Goal: Information Seeking & Learning: Learn about a topic

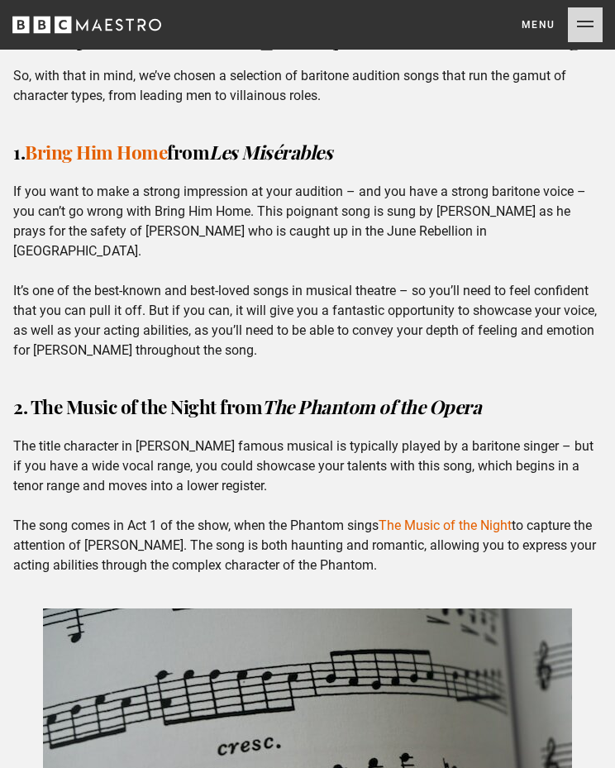
scroll to position [1254, 0]
click at [309, 222] on p "If you want to make a strong impression at your audition – and you have a stron…" at bounding box center [307, 272] width 589 height 179
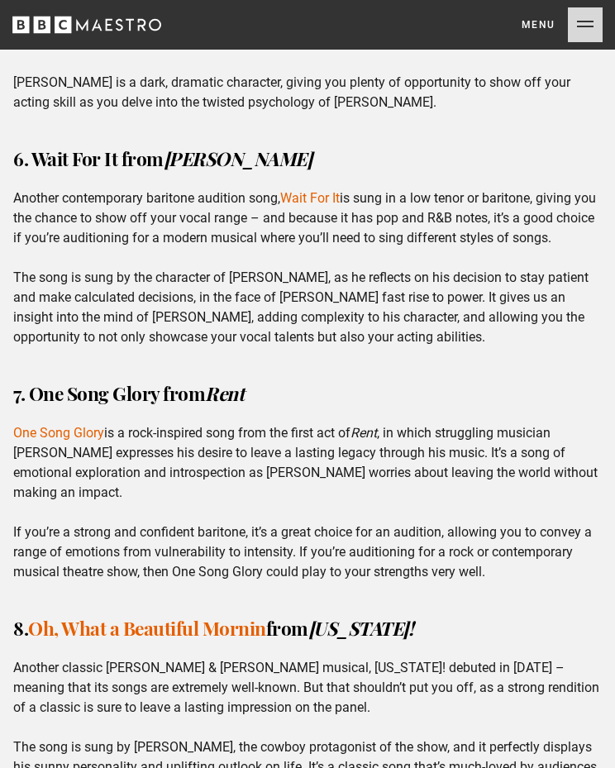
scroll to position [2809, 0]
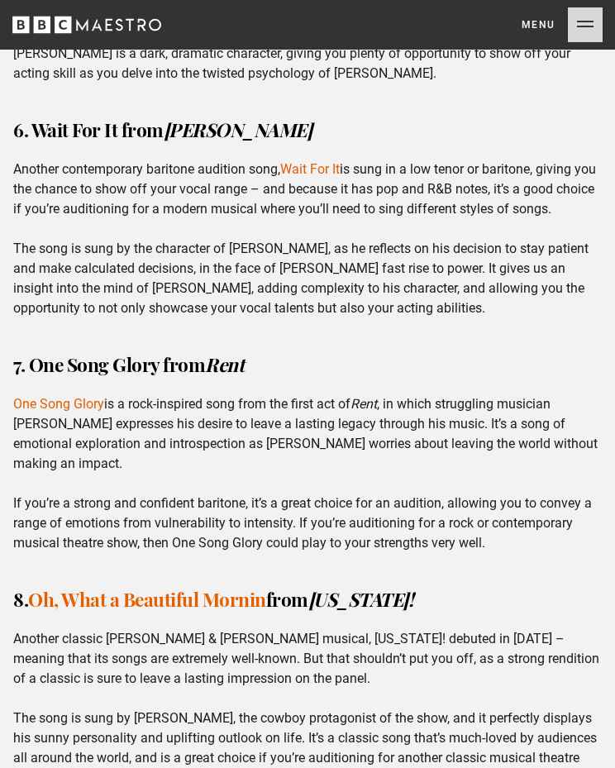
click at [345, 160] on p "Another contemporary baritone audition song, Wait For It is sung in a low tenor…" at bounding box center [307, 239] width 589 height 159
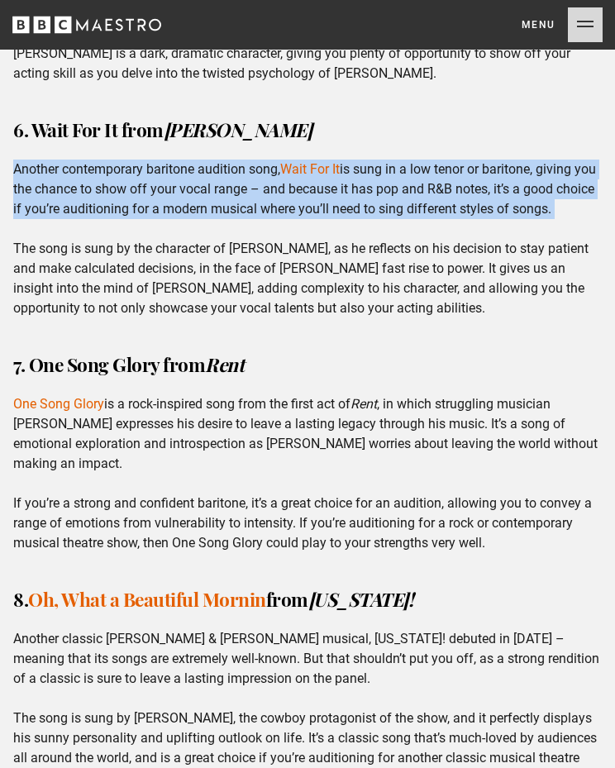
click at [330, 245] on p "Another contemporary baritone audition song, Wait For It is sung in a low tenor…" at bounding box center [307, 239] width 589 height 159
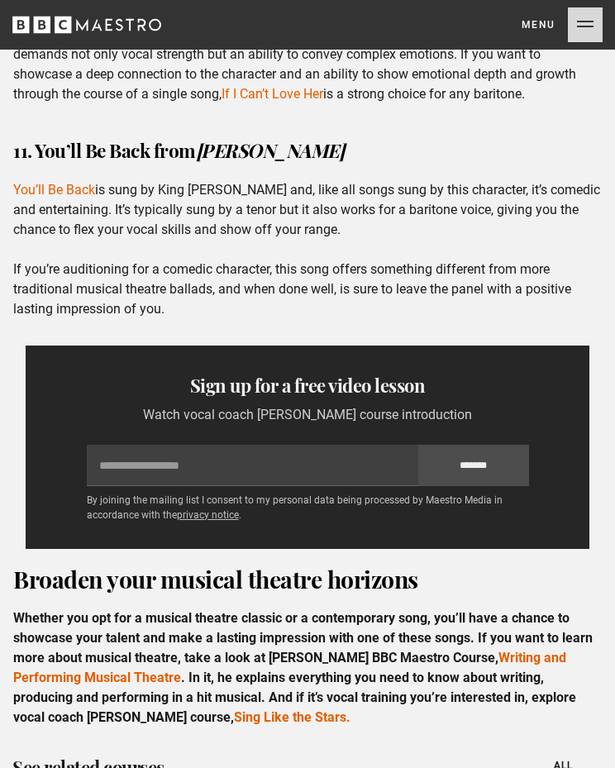
scroll to position [3924, 0]
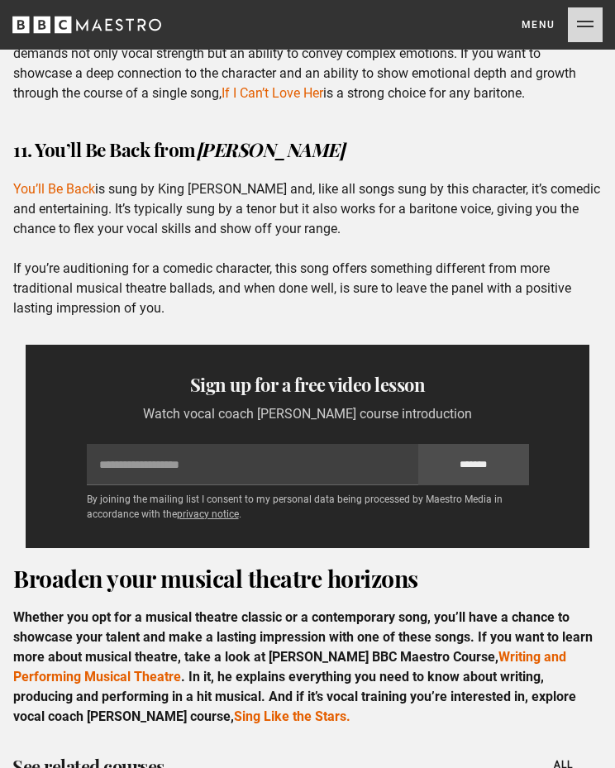
click at [252, 180] on p "You’ll Be Back is sung by King [PERSON_NAME] and, like all songs sung by this c…" at bounding box center [307, 249] width 589 height 139
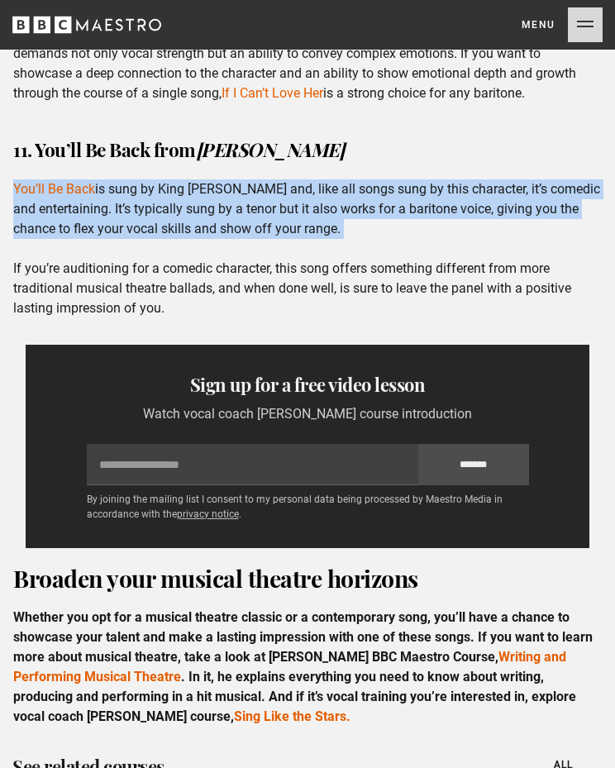
click at [234, 221] on p "You’ll Be Back is sung by King [PERSON_NAME] and, like all songs sung by this c…" at bounding box center [307, 249] width 589 height 139
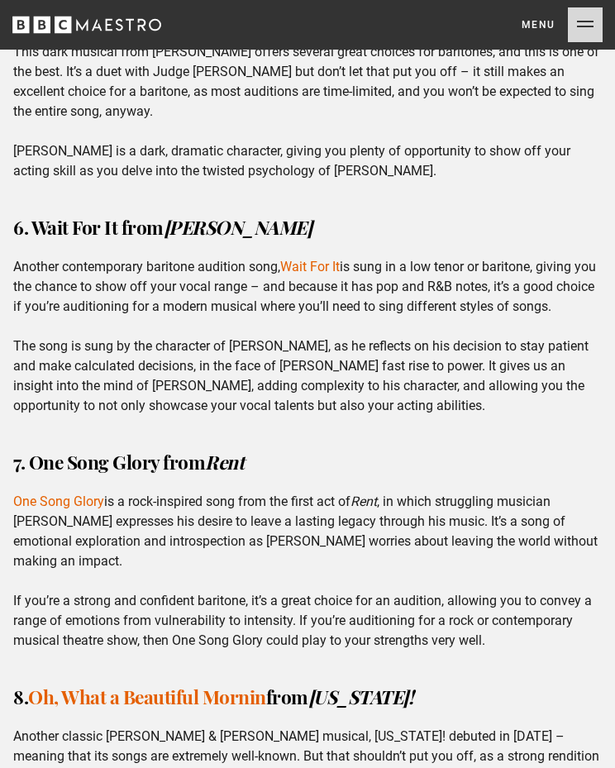
scroll to position [2709, 0]
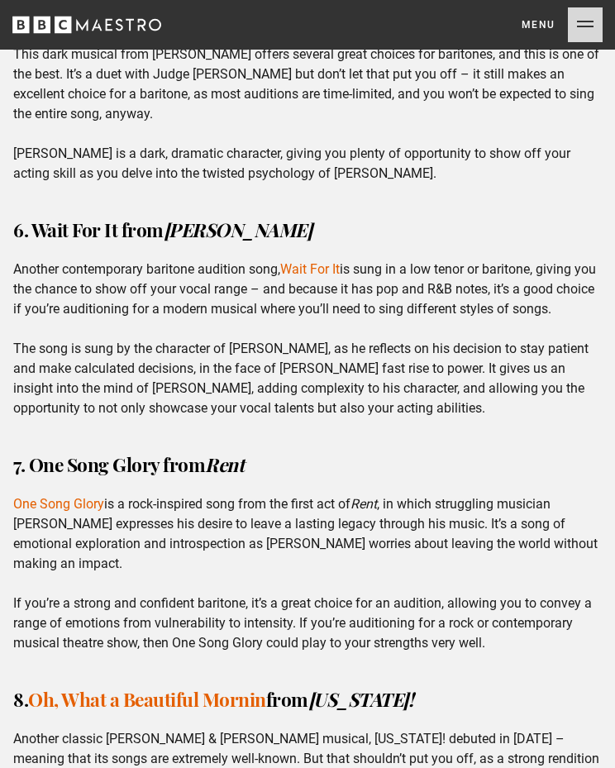
click at [195, 318] on p "Another contemporary baritone audition song, Wait For It is sung in a low tenor…" at bounding box center [307, 339] width 589 height 159
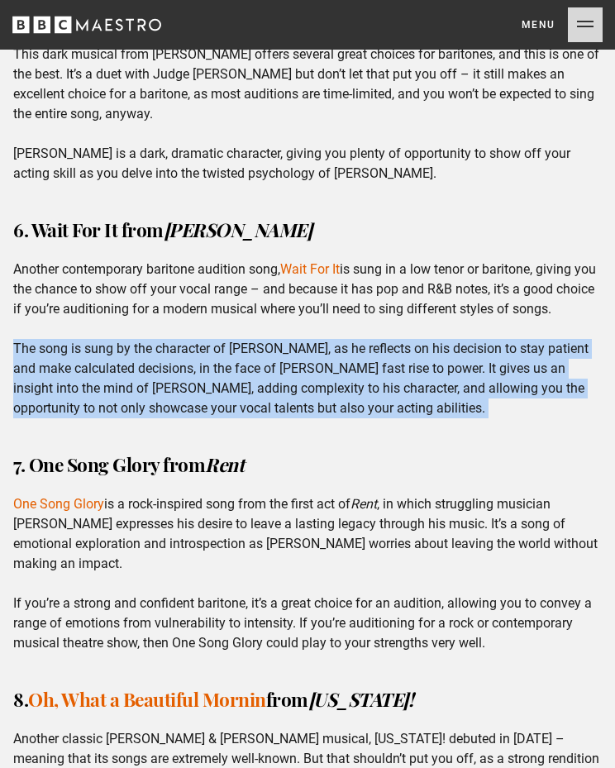
click at [186, 268] on p "Another contemporary baritone audition song, Wait For It is sung in a low tenor…" at bounding box center [307, 339] width 589 height 159
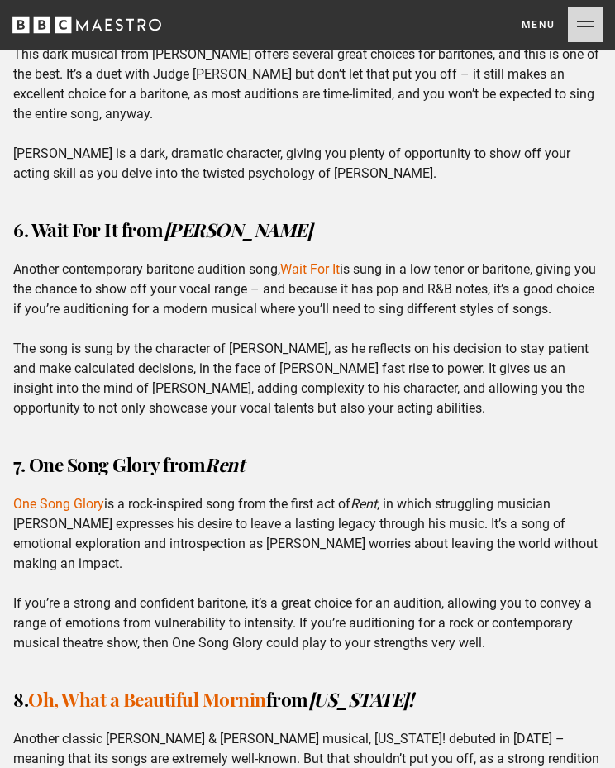
click at [186, 268] on p "Another contemporary baritone audition song, Wait For It is sung in a low tenor…" at bounding box center [307, 339] width 589 height 159
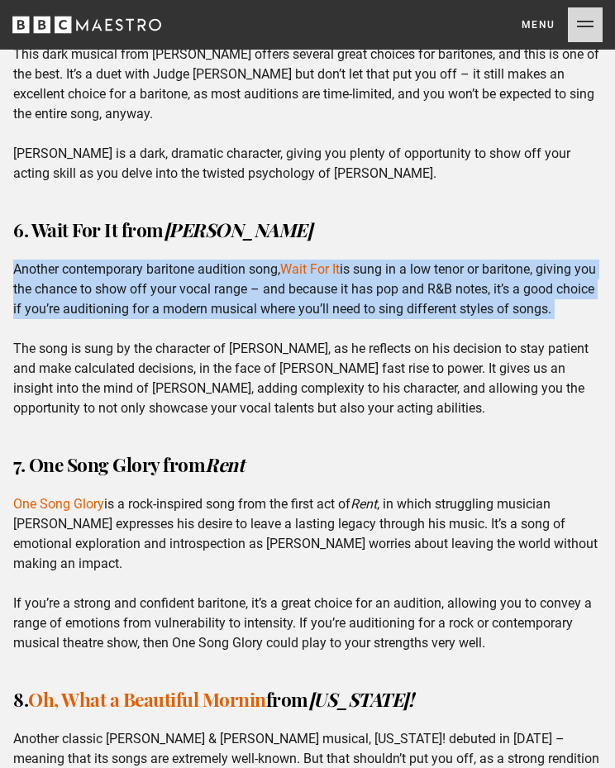
click at [156, 332] on p "Another contemporary baritone audition song, Wait For It is sung in a low tenor…" at bounding box center [307, 339] width 589 height 159
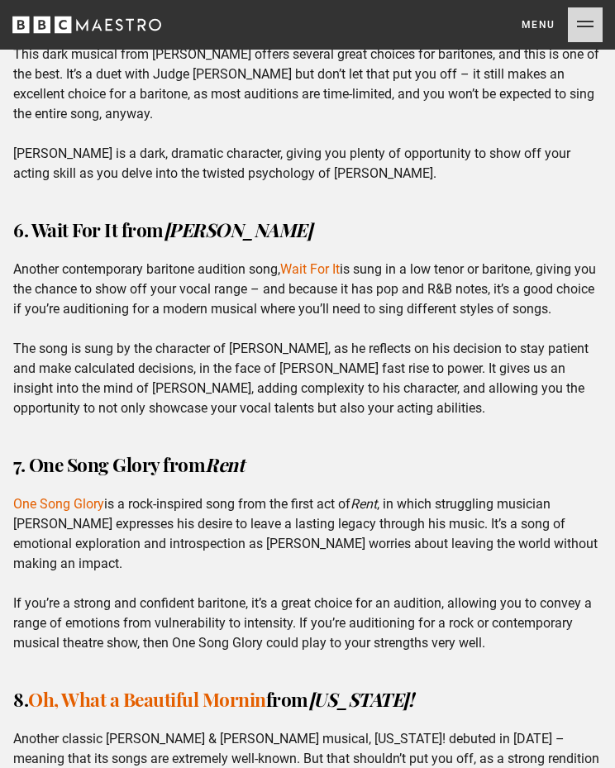
click at [156, 332] on p "Another contemporary baritone audition song, Wait For It is sung in a low tenor…" at bounding box center [307, 339] width 589 height 159
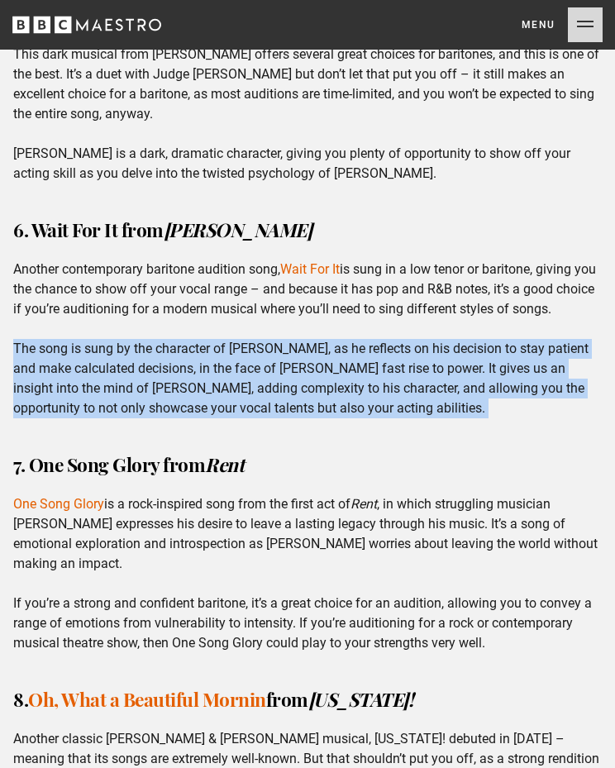
click at [157, 452] on h3 "7. One Song Glory from Rent" at bounding box center [307, 465] width 589 height 26
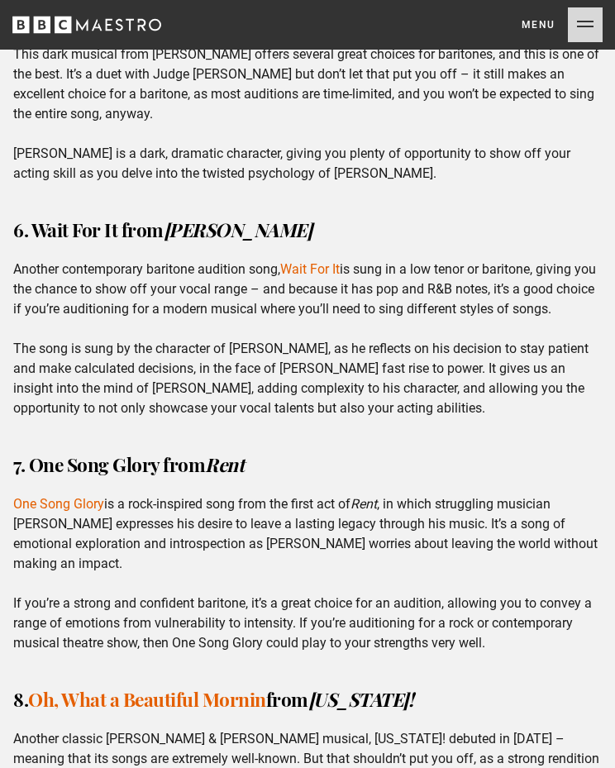
click at [182, 366] on p "Another contemporary baritone audition song, Wait For It is sung in a low tenor…" at bounding box center [307, 339] width 589 height 159
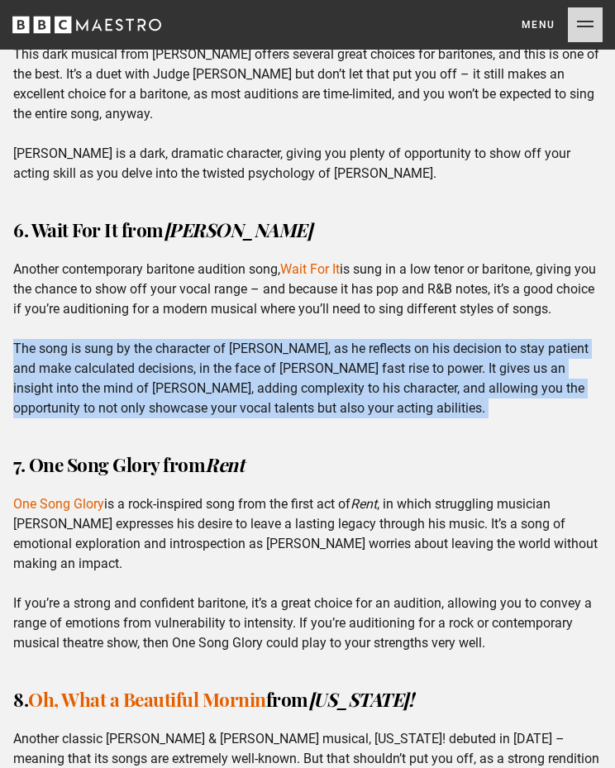
click at [218, 401] on div "3. Some Enchanted Evening from [GEOGRAPHIC_DATA] Sometimes, you can’t go wrong …" at bounding box center [307, 713] width 615 height 2457
